Goal: Register for event/course

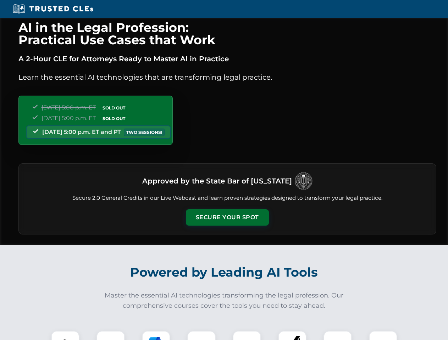
click at [227, 218] on button "Secure Your Spot" at bounding box center [227, 218] width 83 height 16
click at [65, 336] on img at bounding box center [65, 345] width 21 height 21
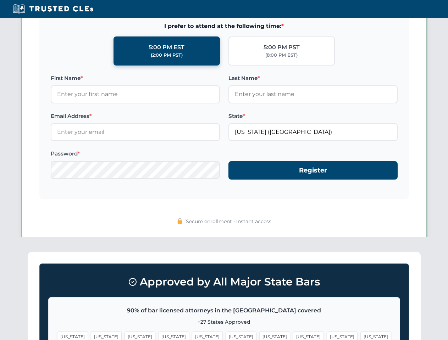
click at [259, 336] on span "[US_STATE]" at bounding box center [274, 337] width 31 height 10
click at [327, 336] on span "[US_STATE]" at bounding box center [342, 337] width 31 height 10
